Goal: Task Accomplishment & Management: Manage account settings

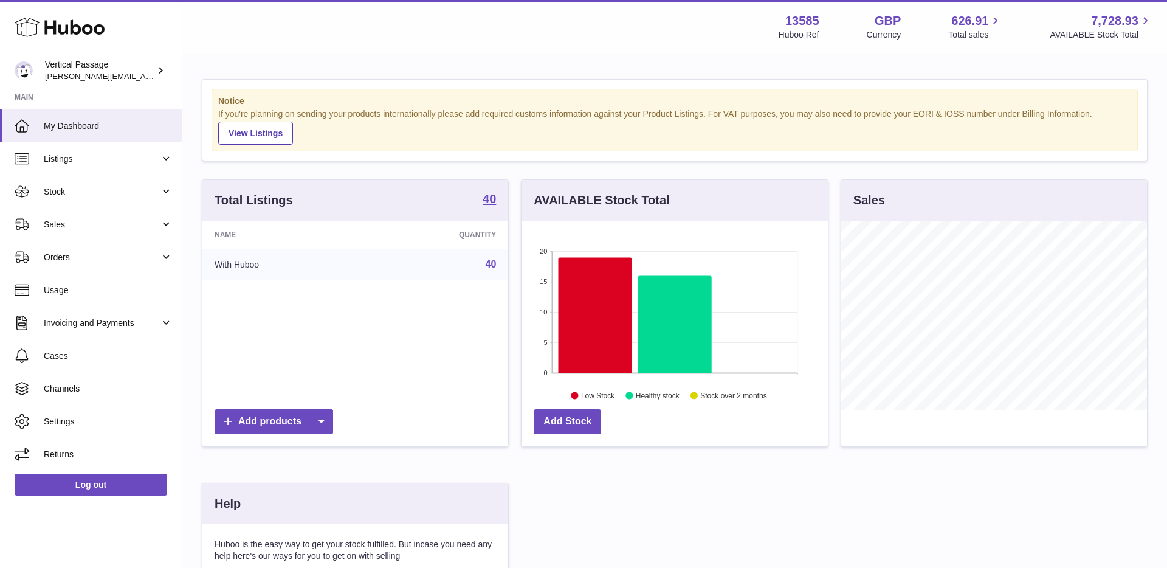
scroll to position [190, 306]
click at [149, 202] on link "Stock" at bounding box center [91, 191] width 182 height 33
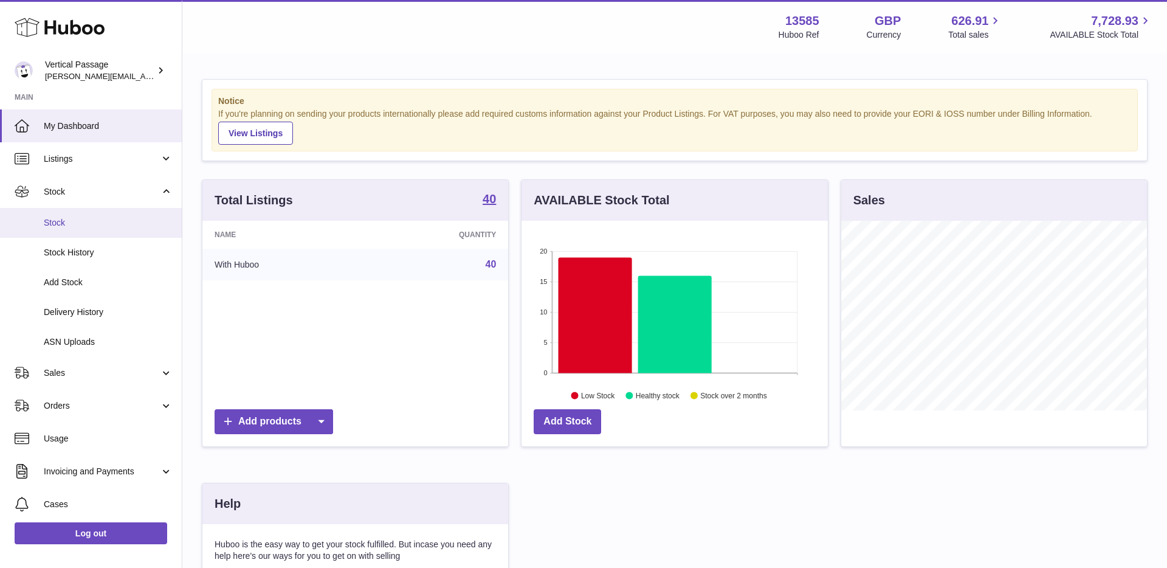
click at [144, 223] on span "Stock" at bounding box center [108, 223] width 129 height 12
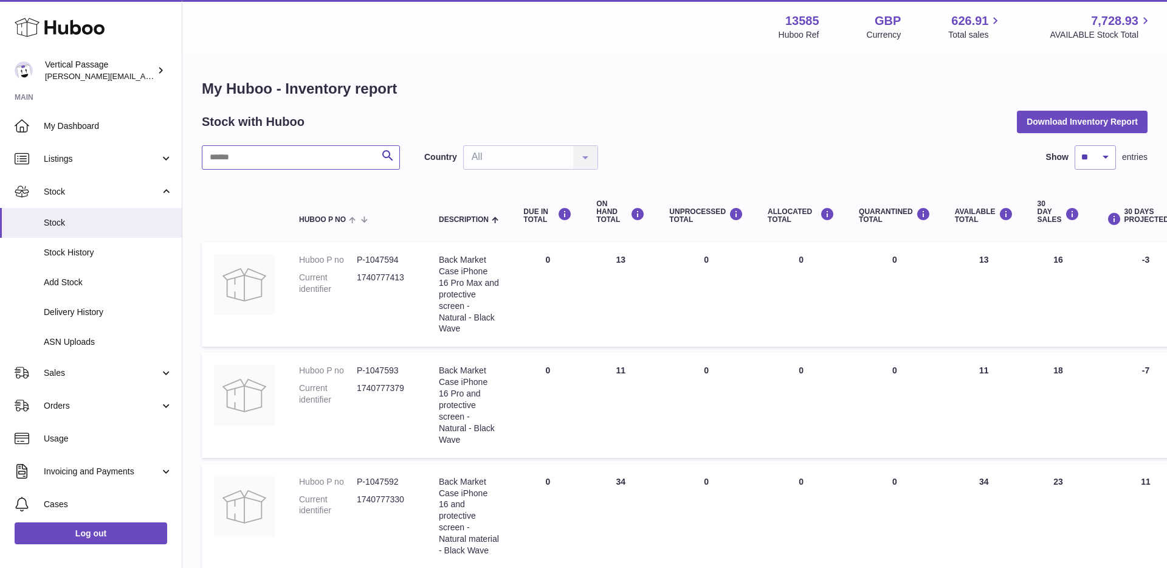
click at [267, 149] on input "text" at bounding box center [301, 157] width 198 height 24
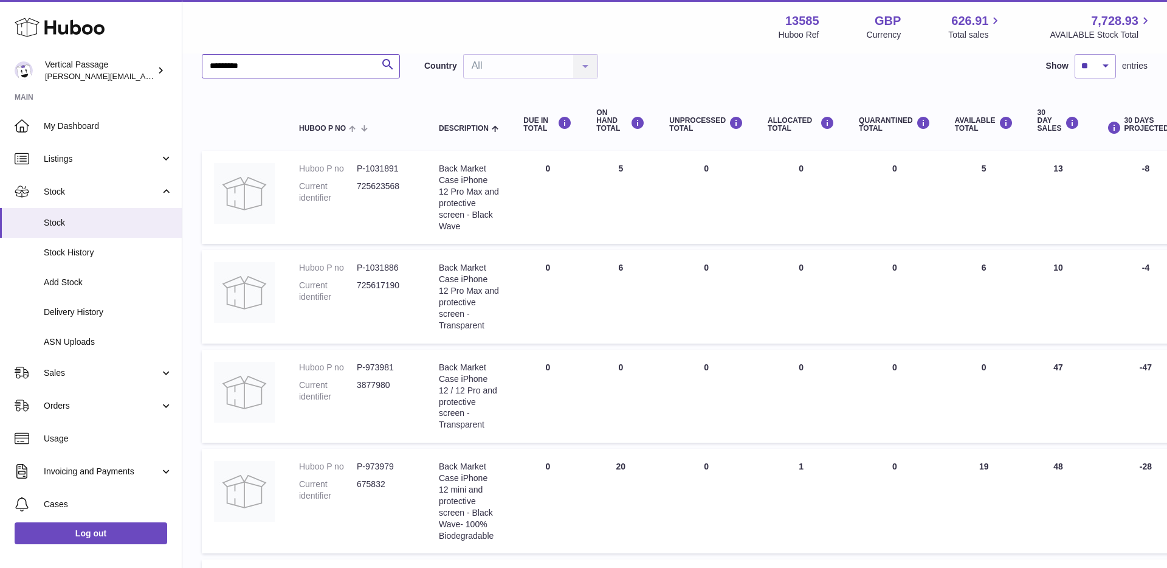
scroll to position [92, 0]
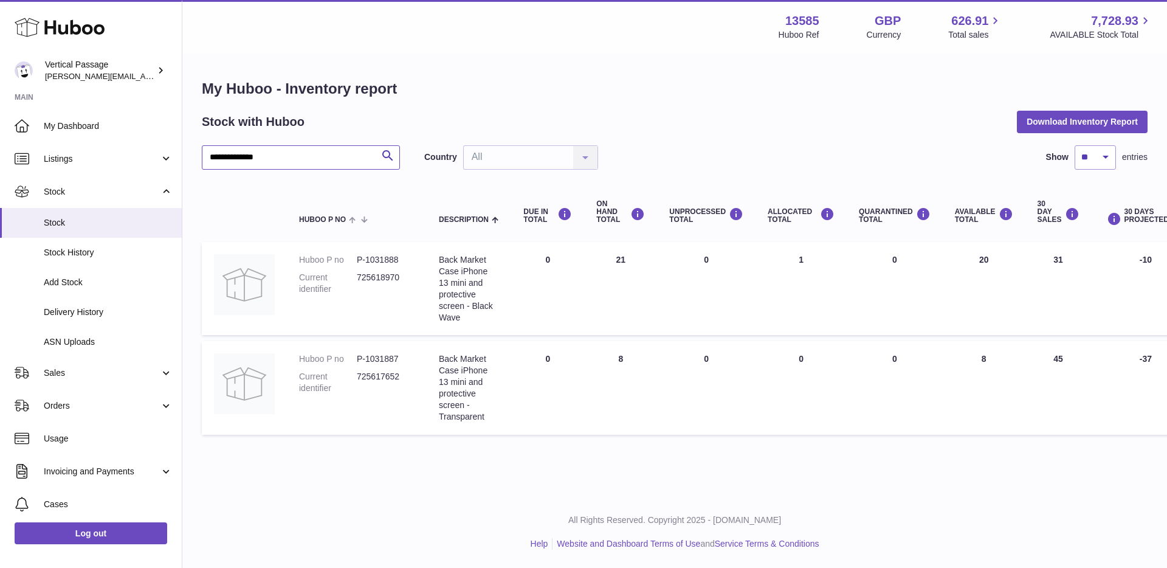
type input "**********"
